Goal: Information Seeking & Learning: Learn about a topic

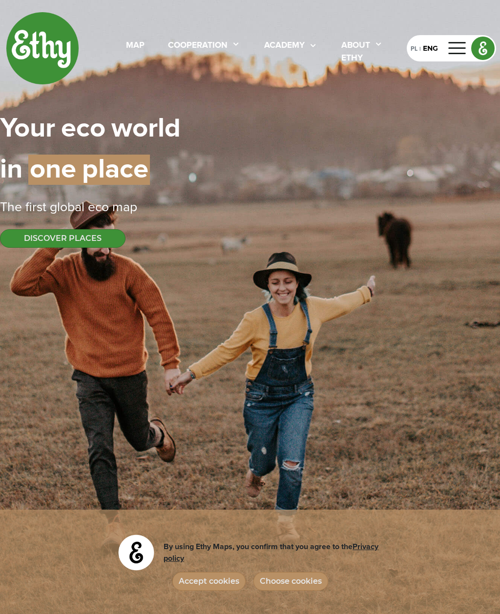
select select
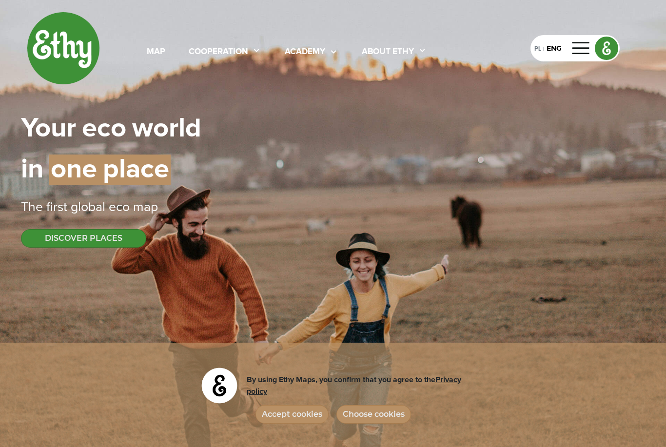
select select
click at [574, 55] on div at bounding box center [581, 48] width 23 height 16
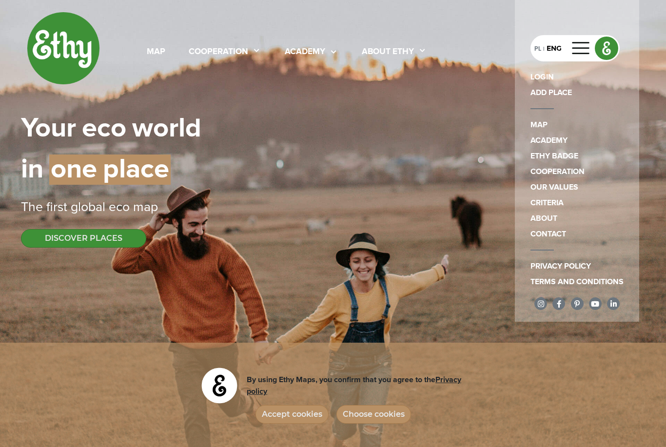
click at [80, 58] on img at bounding box center [63, 48] width 73 height 73
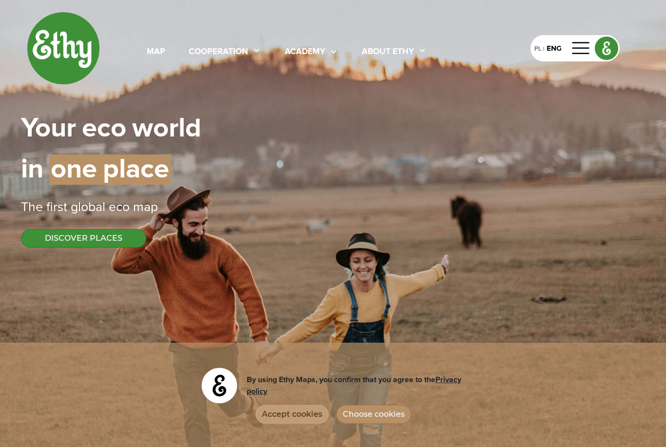
click at [299, 421] on button "Accept cookies" at bounding box center [292, 414] width 73 height 19
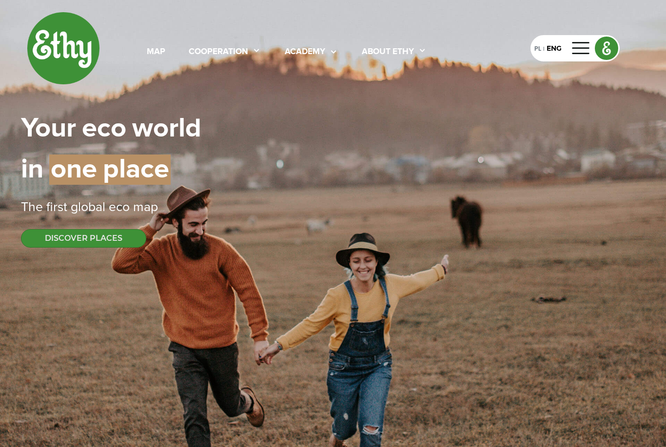
click at [56, 35] on img at bounding box center [63, 48] width 73 height 73
click at [327, 57] on div at bounding box center [331, 52] width 13 height 13
click at [305, 79] on link "texts" at bounding box center [316, 79] width 78 height 16
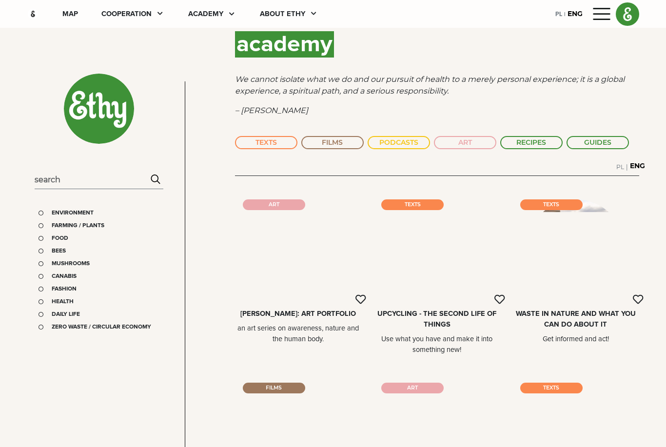
scroll to position [20, 0]
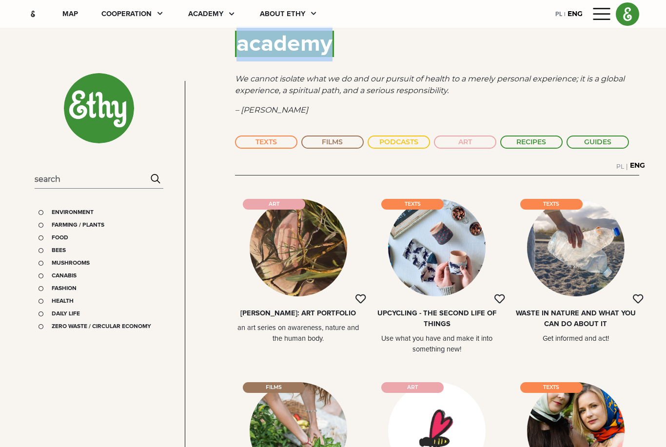
click at [452, 89] on p "We cannot isolate what we do and our pursuit of health to a merely personal exp…" at bounding box center [437, 84] width 404 height 23
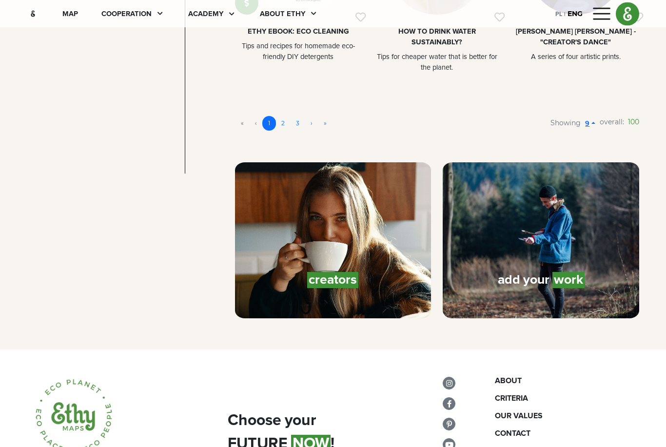
scroll to position [732, 0]
